Goal: Task Accomplishment & Management: Manage account settings

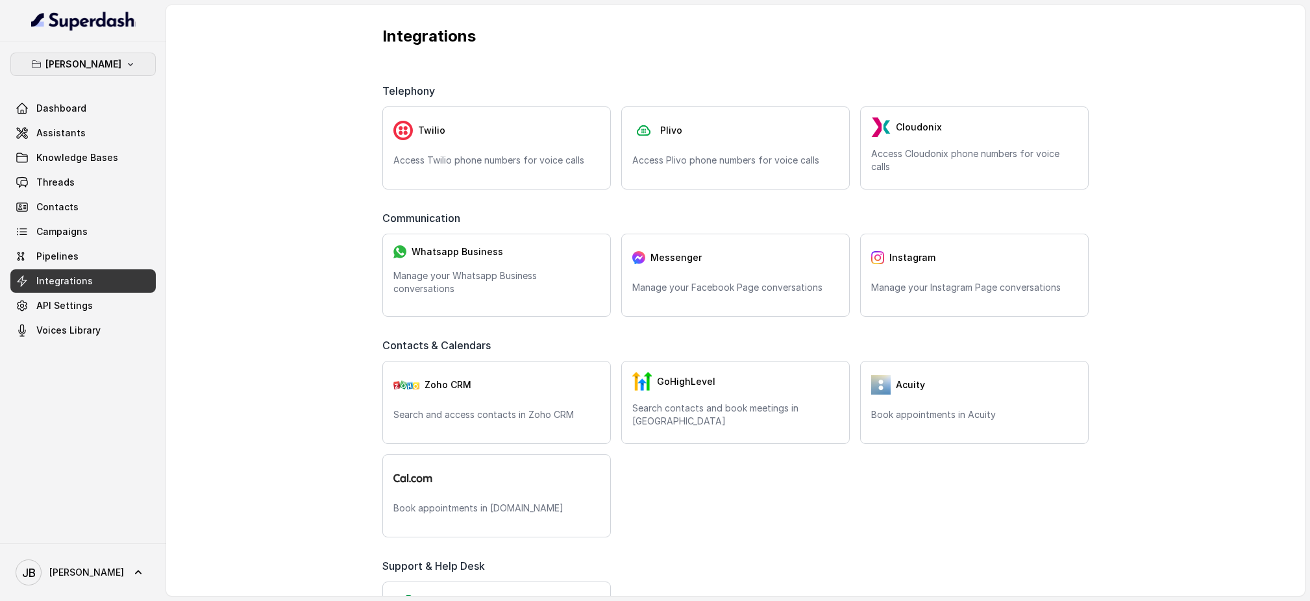
click at [142, 61] on button "[PERSON_NAME]" at bounding box center [82, 64] width 145 height 23
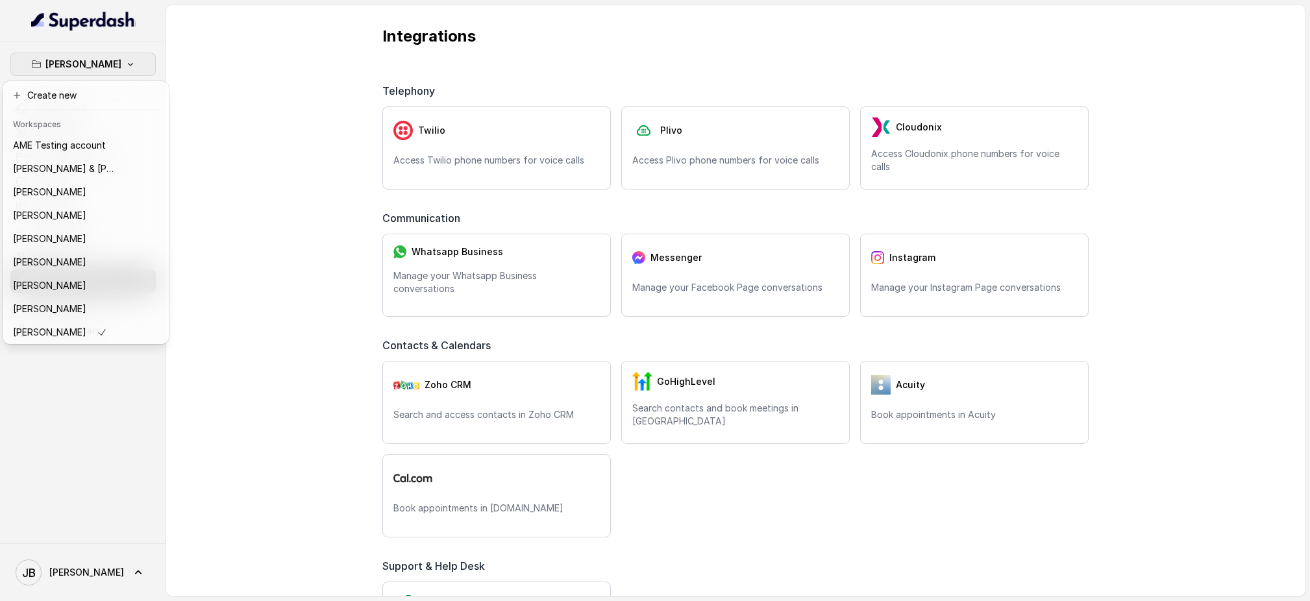
click at [234, 107] on div "[PERSON_NAME] Dashboard Assistants Knowledge Bases Threads Contacts Campaigns P…" at bounding box center [655, 300] width 1310 height 601
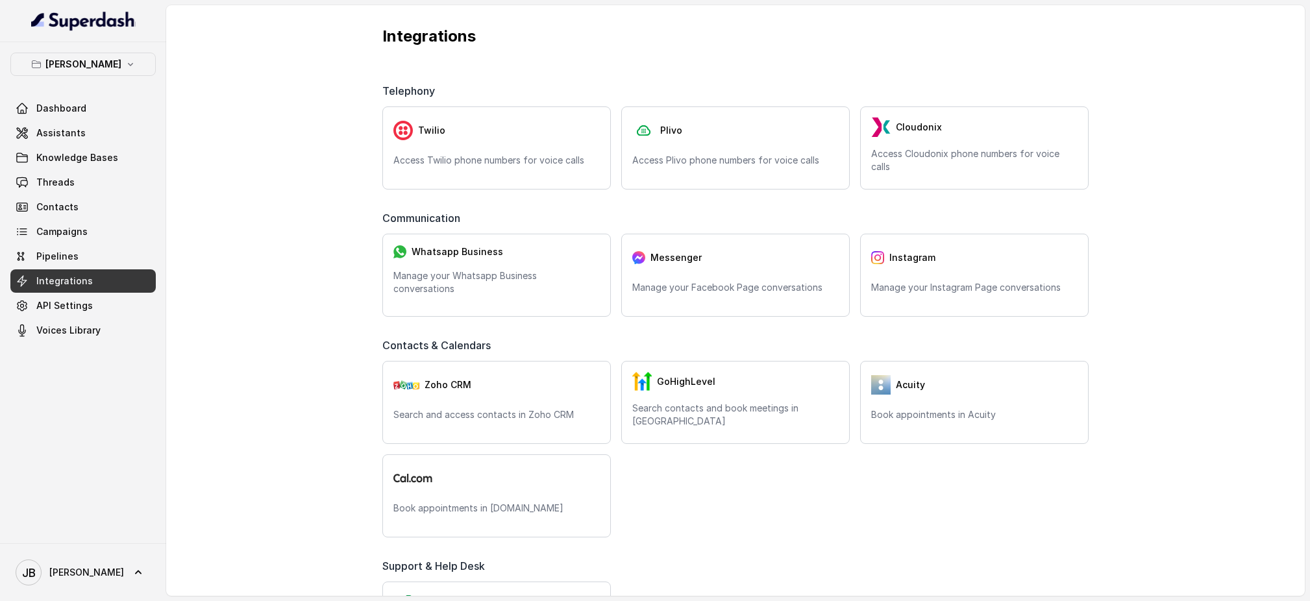
click at [64, 92] on div "[PERSON_NAME] Dashboard Assistants Knowledge Bases Threads Contacts Campaigns P…" at bounding box center [82, 198] width 145 height 290
click at [136, 66] on icon "button" at bounding box center [130, 64] width 10 height 10
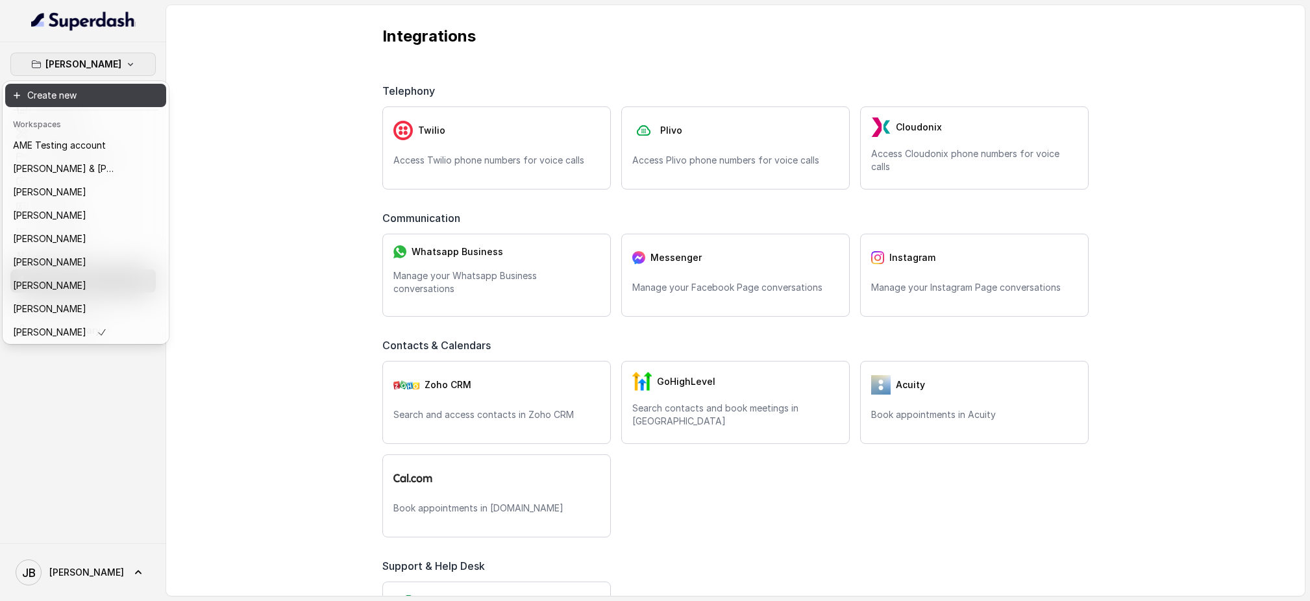
click at [68, 97] on button "Create new" at bounding box center [85, 95] width 161 height 23
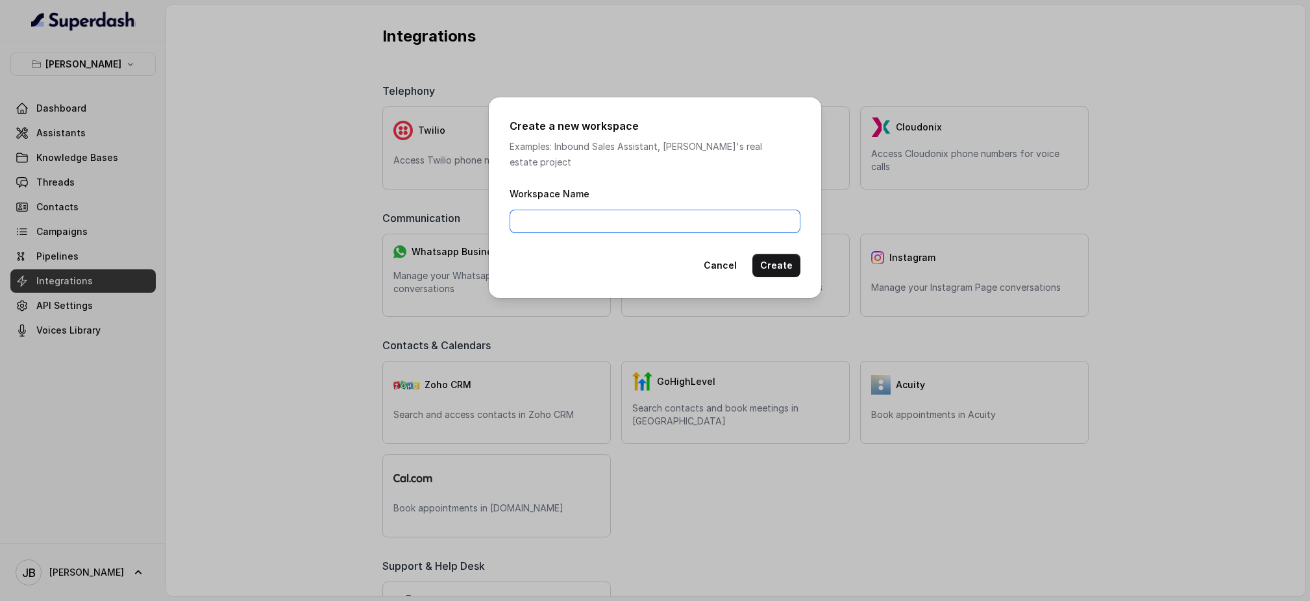
click at [593, 210] on input "Workspace Name" at bounding box center [655, 221] width 291 height 23
type input "[PERSON_NAME] & [PERSON_NAME]"
click at [786, 254] on button "Create" at bounding box center [777, 265] width 48 height 23
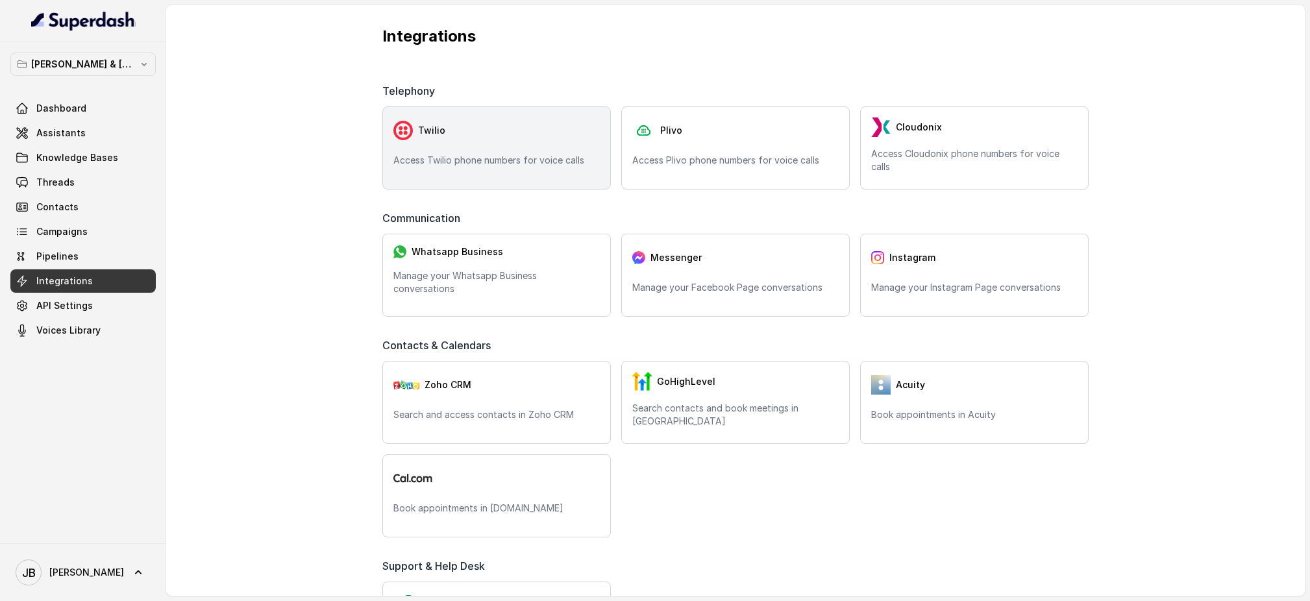
click at [512, 149] on div "Twilio Access Twilio phone numbers for voice calls" at bounding box center [496, 147] width 229 height 83
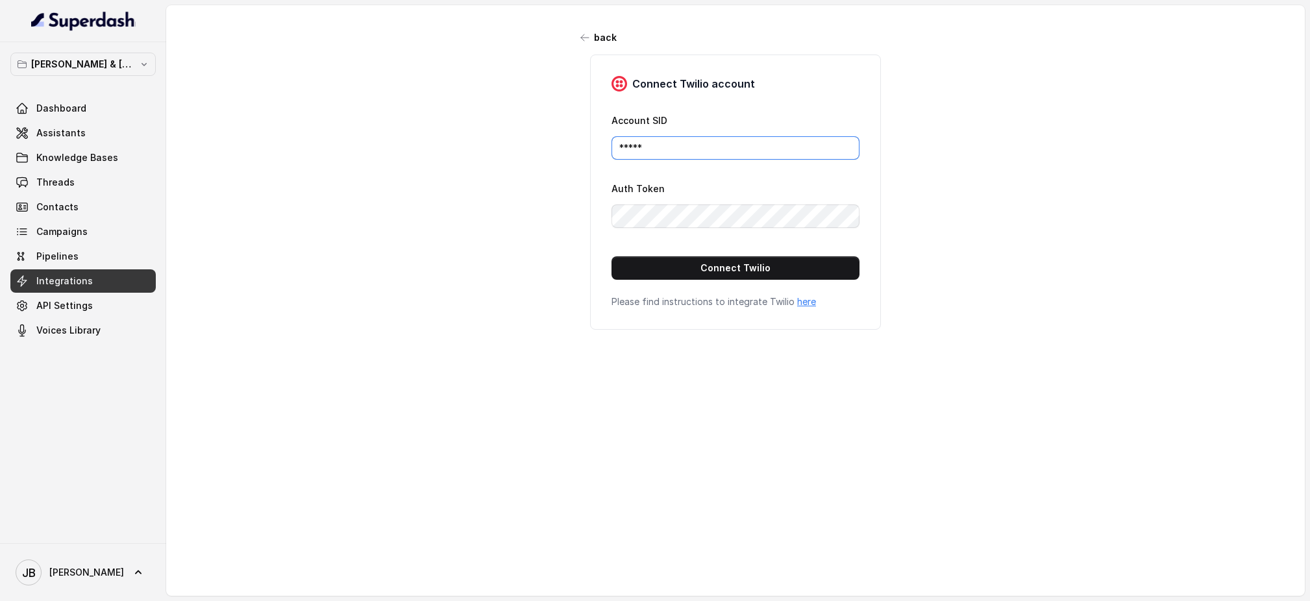
drag, startPoint x: 719, startPoint y: 147, endPoint x: 534, endPoint y: 140, distance: 185.2
click at [534, 140] on div "back Connect Twilio account Account SID ***** Auth Token Connect Twilio Please …" at bounding box center [735, 290] width 1139 height 571
paste input "AC3ab886e1f5374223f24f77a916f668a4"
type input "AC3ab886e1f5374223f24f77a916f668a4"
click at [753, 261] on button "Connect Twilio" at bounding box center [736, 267] width 248 height 23
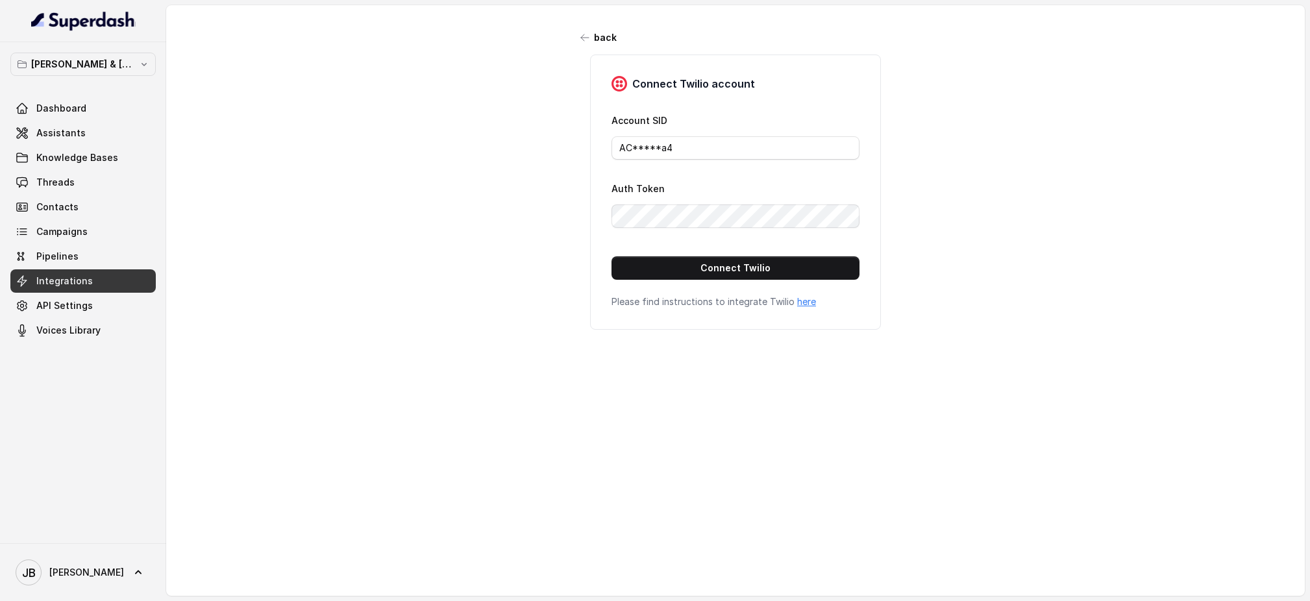
click at [102, 278] on link "Integrations" at bounding box center [82, 280] width 145 height 23
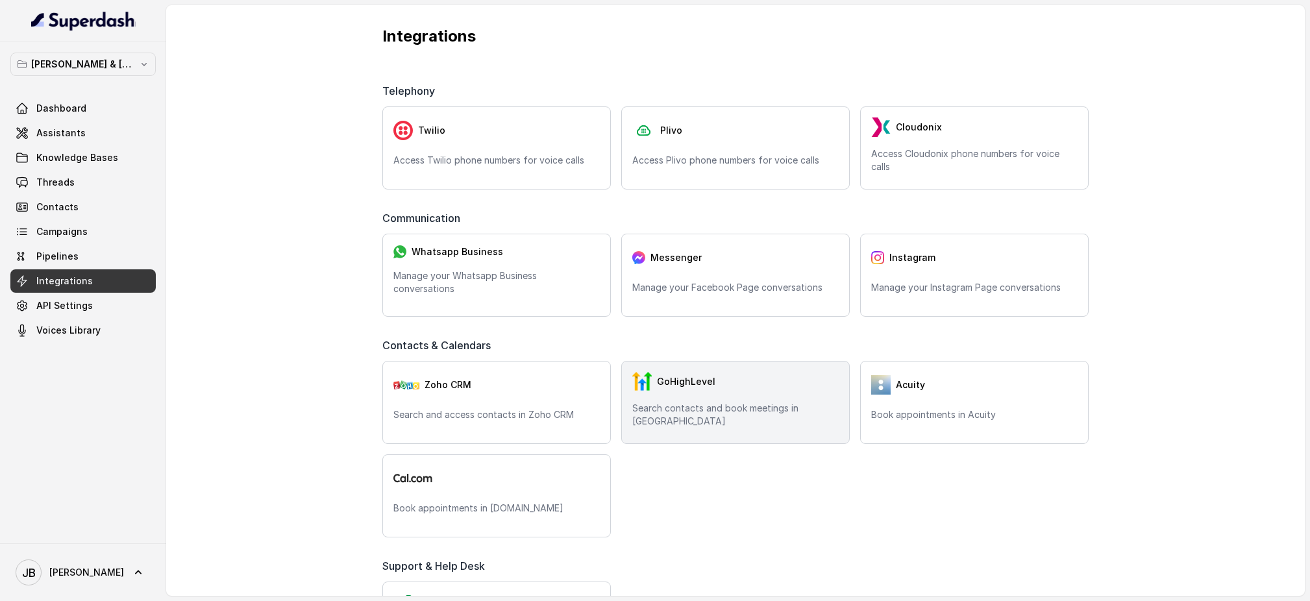
click at [726, 392] on div "GoHighLevel" at bounding box center [735, 381] width 206 height 19
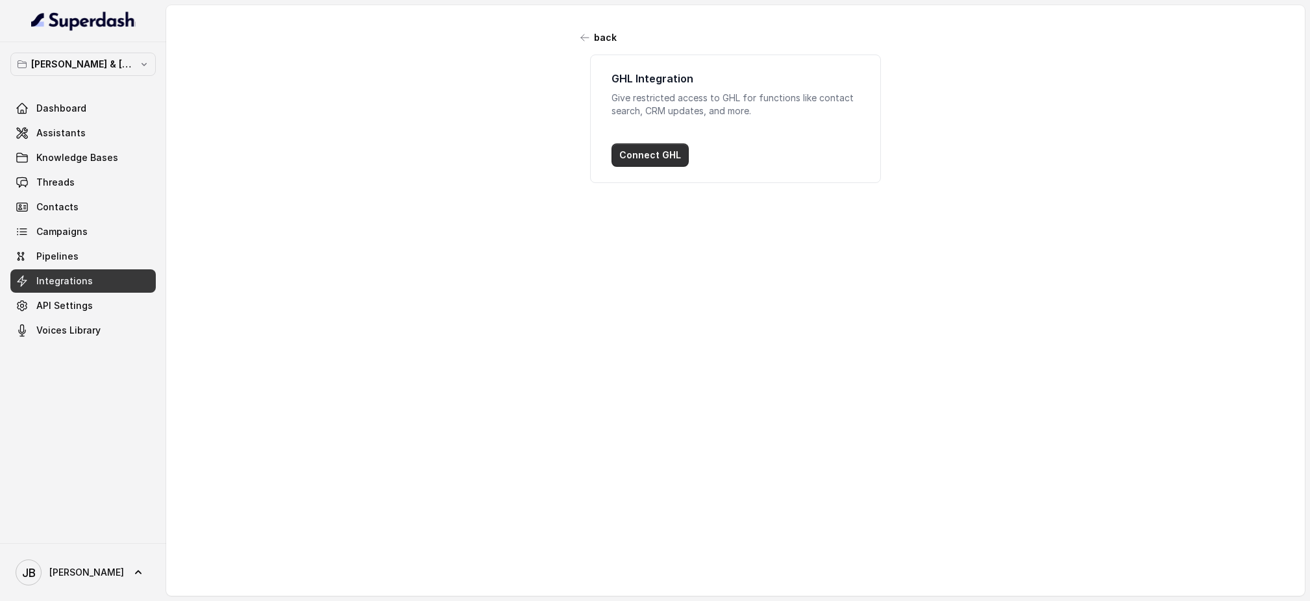
click at [651, 155] on button "Connect GHL" at bounding box center [650, 154] width 77 height 23
click at [124, 308] on link "API Settings" at bounding box center [82, 305] width 145 height 23
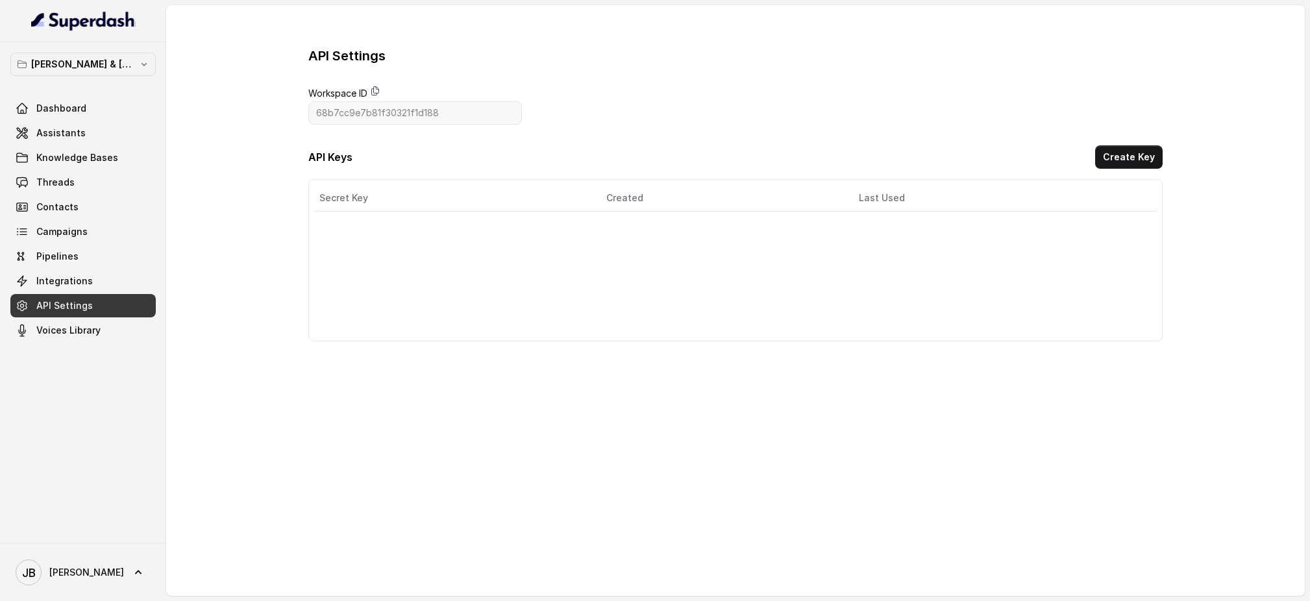
click at [376, 87] on icon at bounding box center [375, 91] width 10 height 10
click at [1125, 152] on button "Create Key" at bounding box center [1129, 156] width 68 height 23
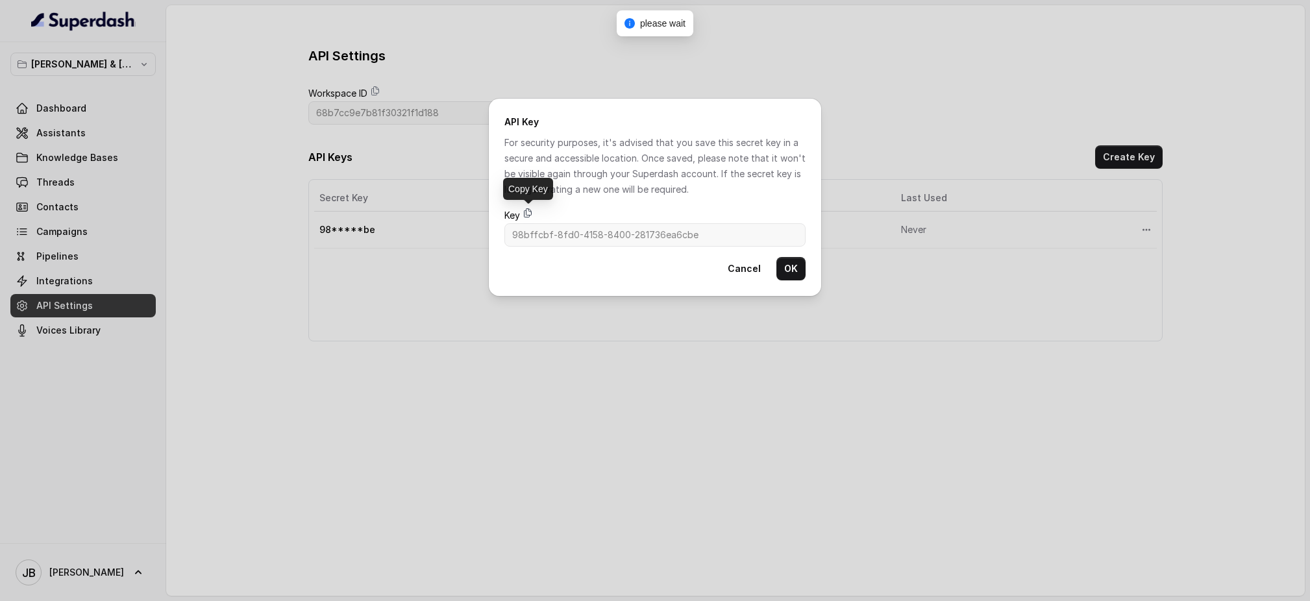
click at [530, 210] on icon at bounding box center [528, 213] width 10 height 10
click at [784, 262] on button "OK" at bounding box center [791, 268] width 29 height 23
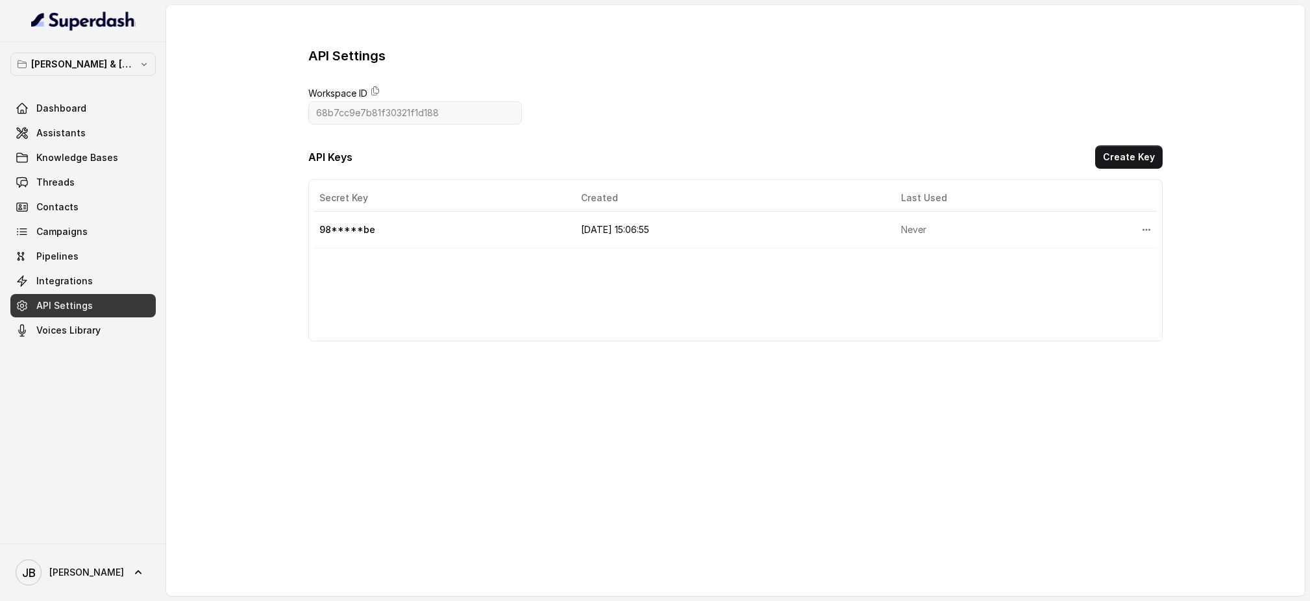
click at [596, 438] on main "API Settings Workspace ID 68b7cc9e7b81f30321f1d188 API Keys Create Key Secret K…" at bounding box center [735, 299] width 1139 height 588
click at [86, 279] on span "Integrations" at bounding box center [64, 281] width 56 height 13
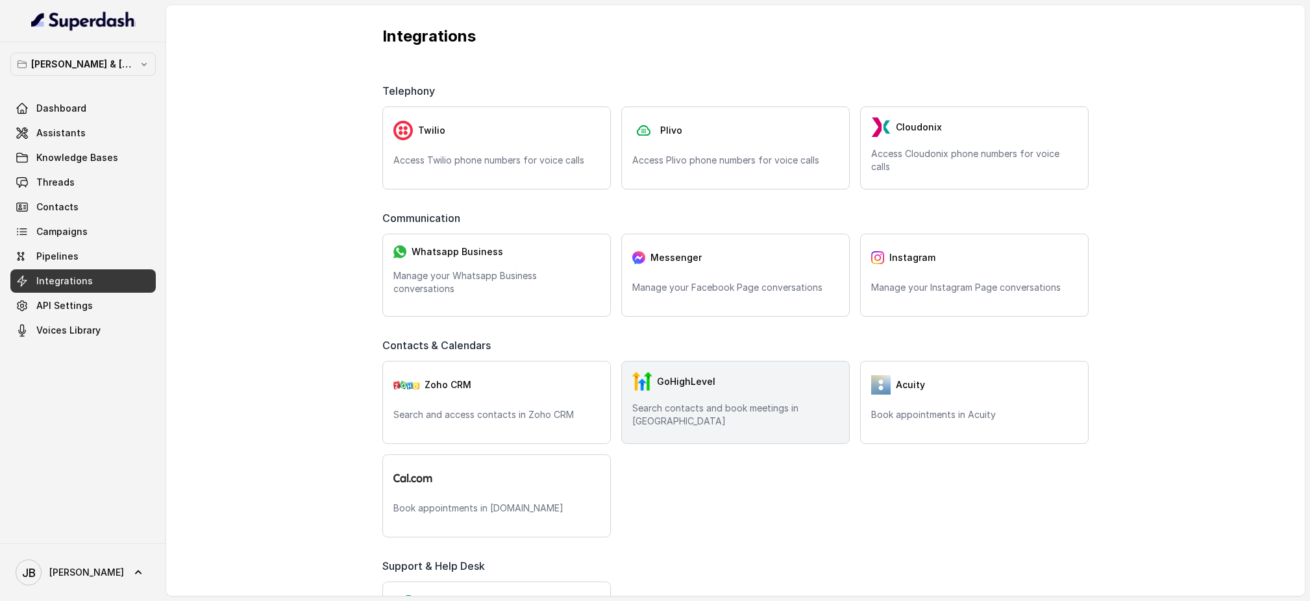
click at [677, 379] on span "GoHighLevel" at bounding box center [686, 381] width 58 height 13
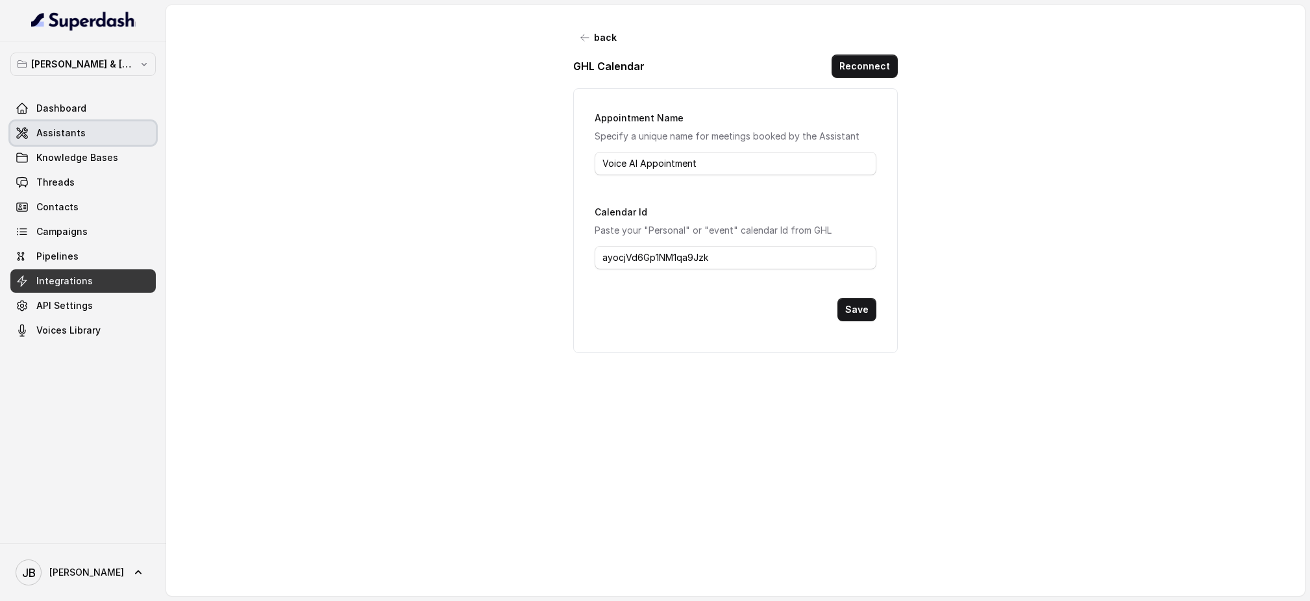
click at [89, 132] on link "Assistants" at bounding box center [82, 132] width 145 height 23
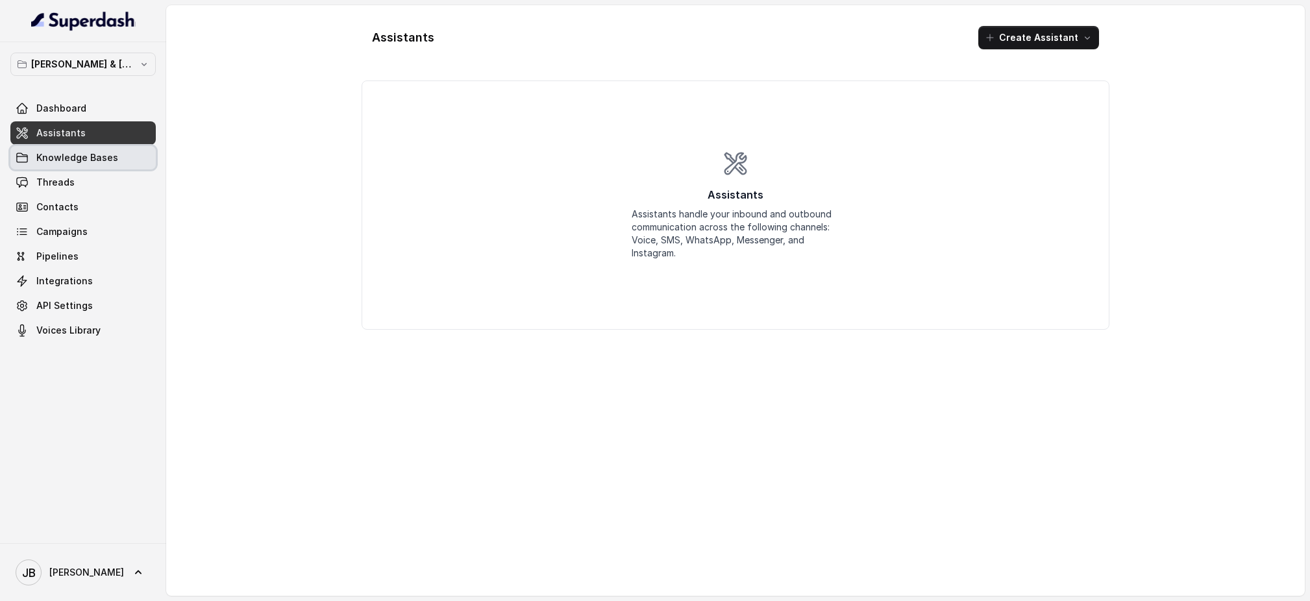
click at [129, 155] on link "Knowledge Bases" at bounding box center [82, 157] width 145 height 23
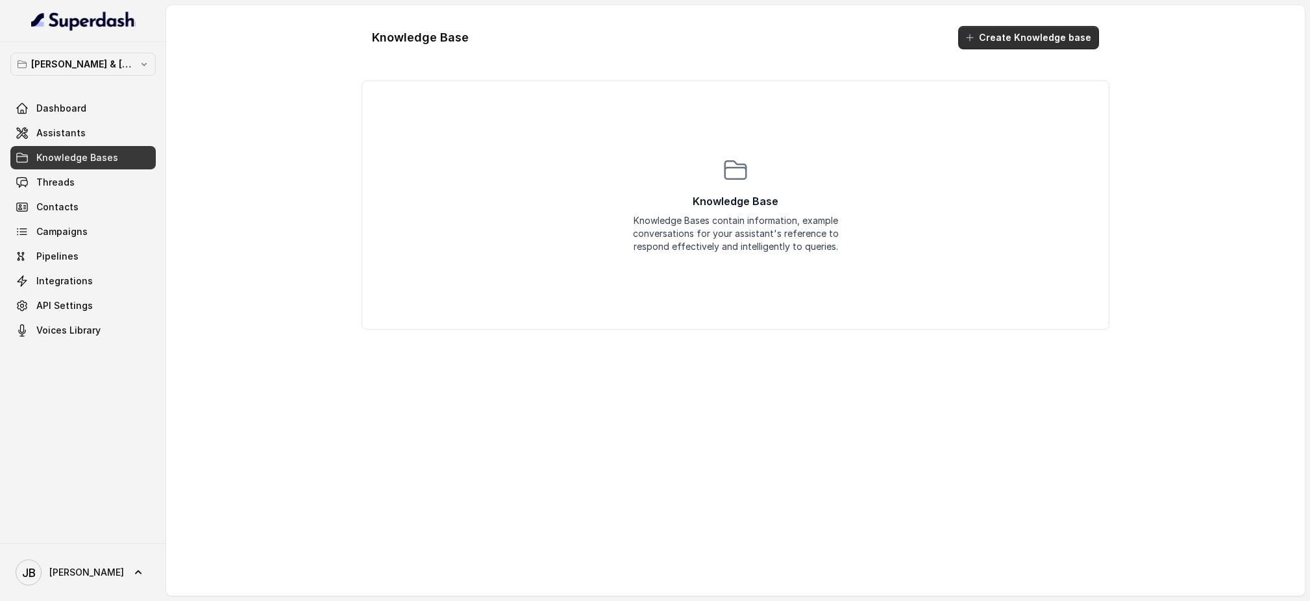
click at [1021, 33] on button "Create Knowledge base" at bounding box center [1028, 37] width 141 height 23
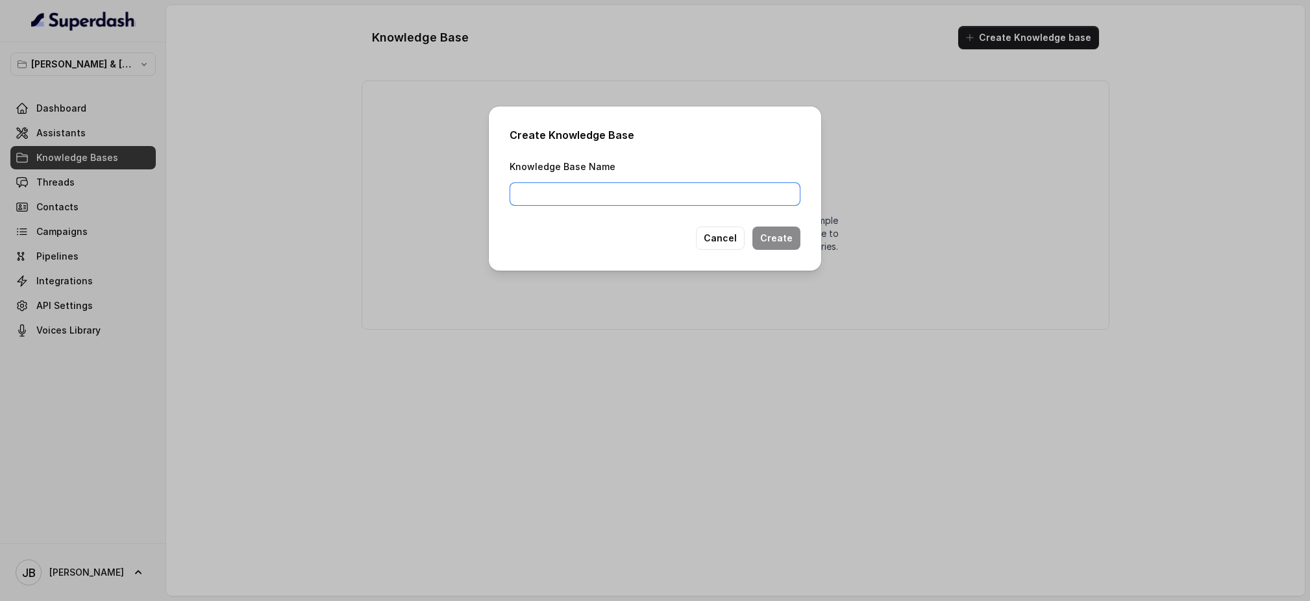
click at [552, 188] on input "Knowledge Base Name" at bounding box center [655, 193] width 291 height 23
type input "Gallery - Sale"
click at [780, 242] on button "Create" at bounding box center [777, 238] width 48 height 23
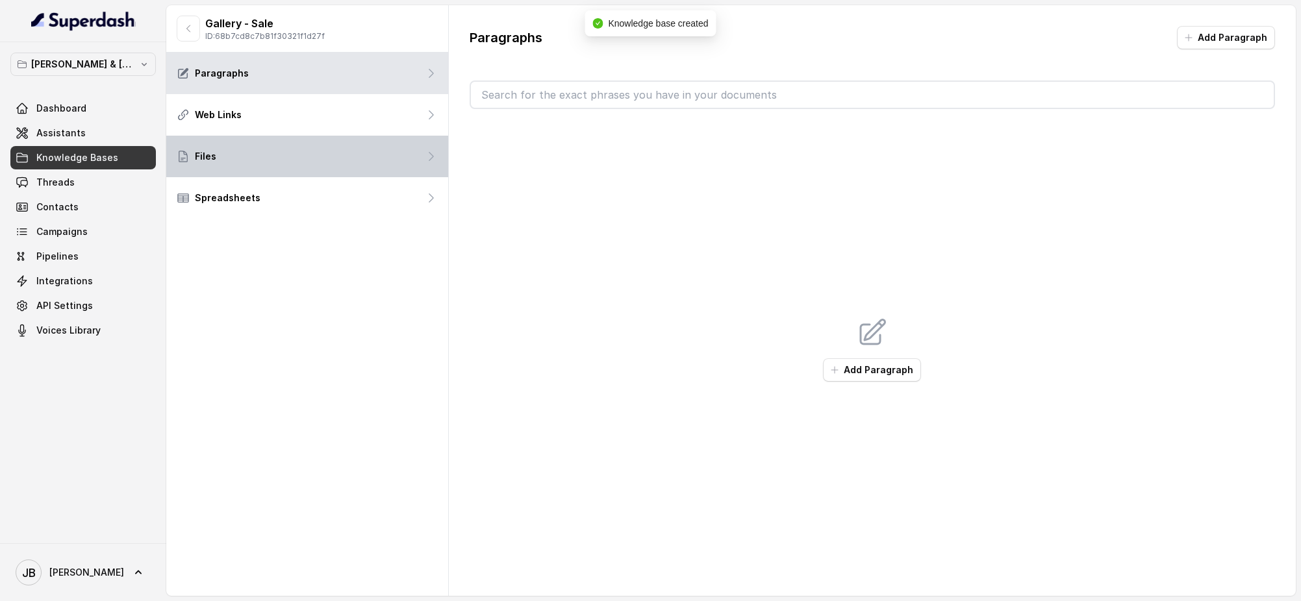
click at [352, 154] on div "Files" at bounding box center [307, 157] width 282 height 42
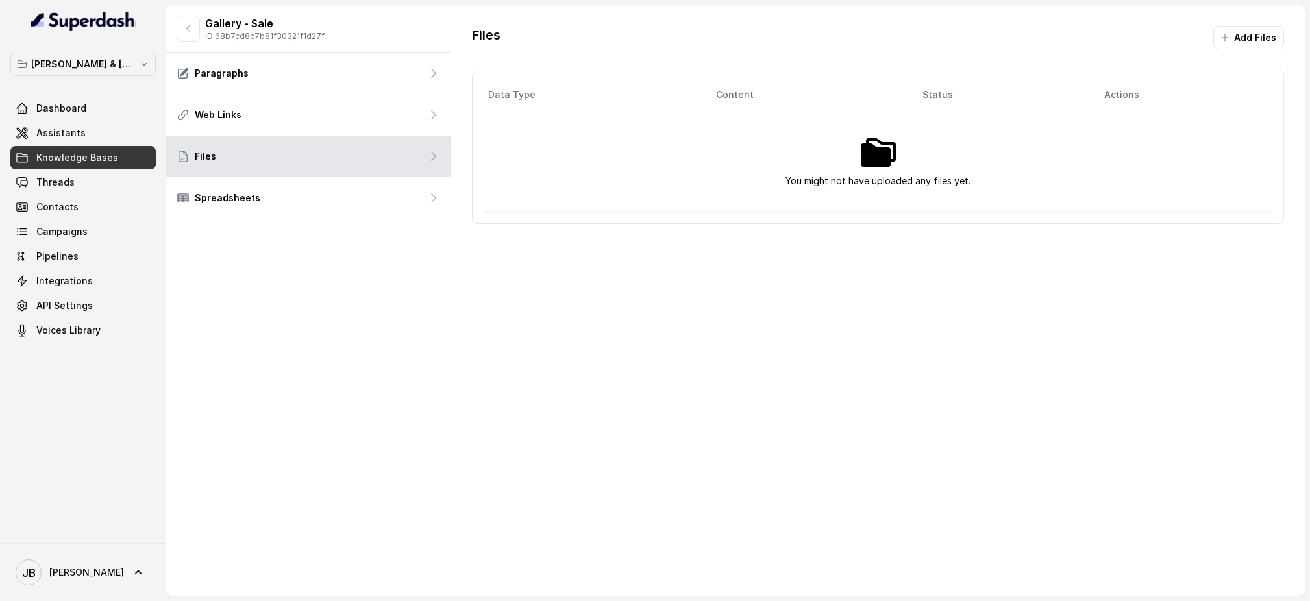
click at [764, 426] on div "Files Add Files Data Type Content Status Actions You might not have uploaded an…" at bounding box center [878, 300] width 854 height 591
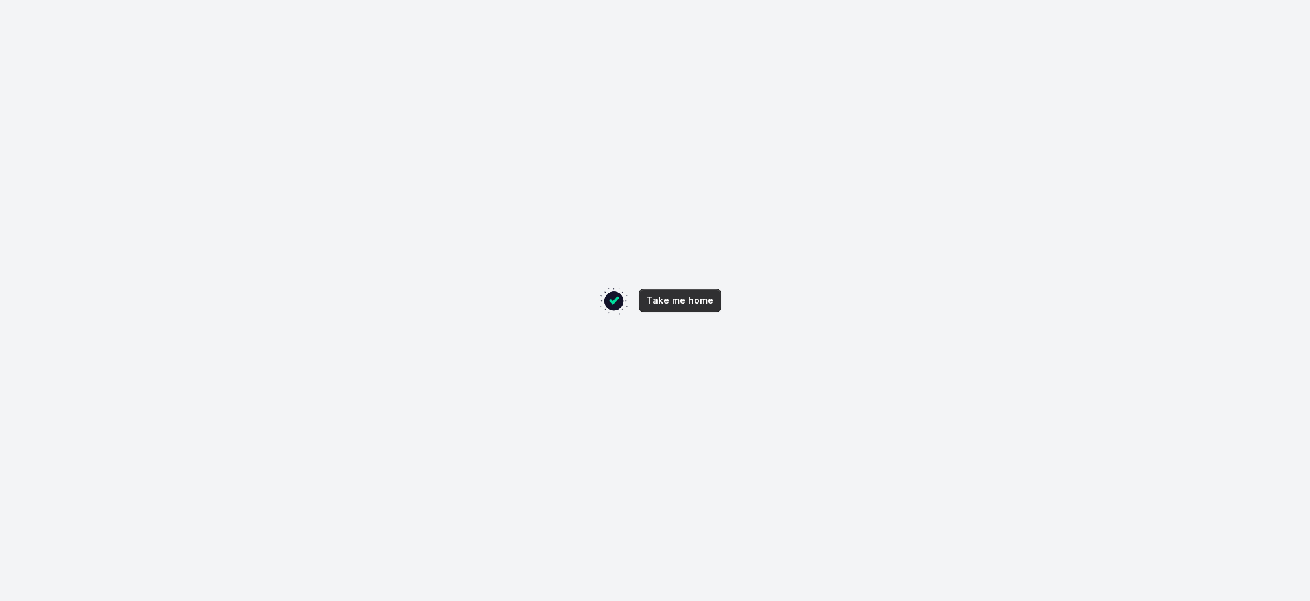
click at [669, 306] on button "Take me home" at bounding box center [680, 300] width 82 height 23
